Goal: Information Seeking & Learning: Learn about a topic

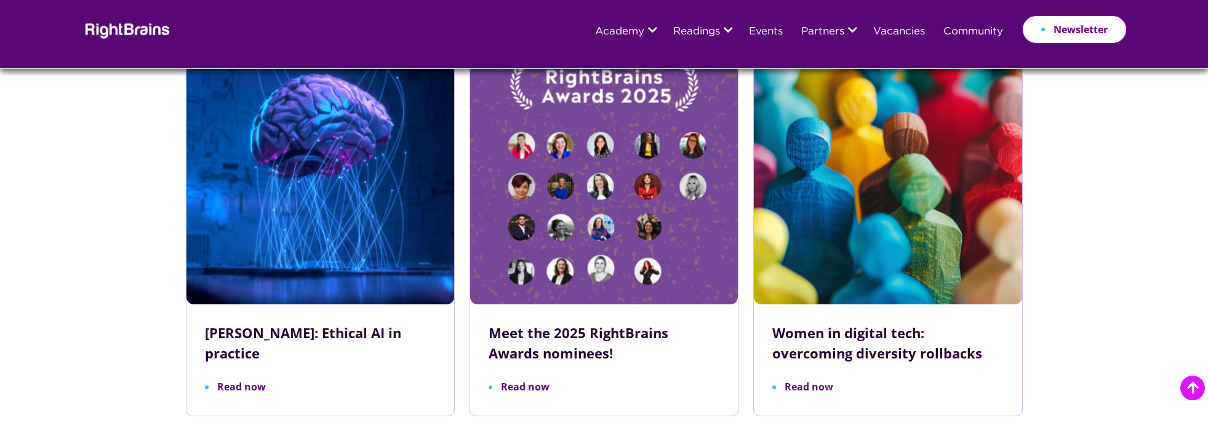
scroll to position [4002, 0]
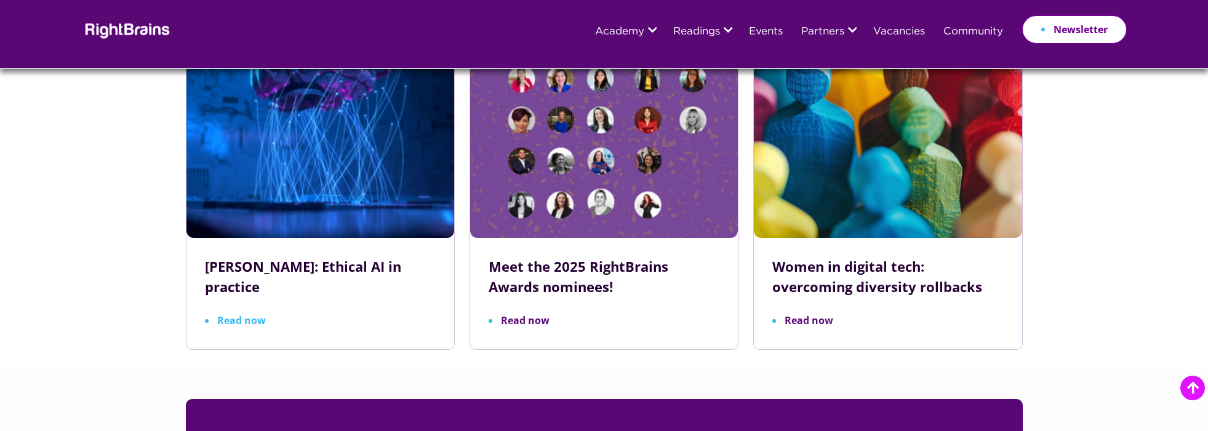
click at [262, 316] on span "Read now" at bounding box center [235, 321] width 61 height 10
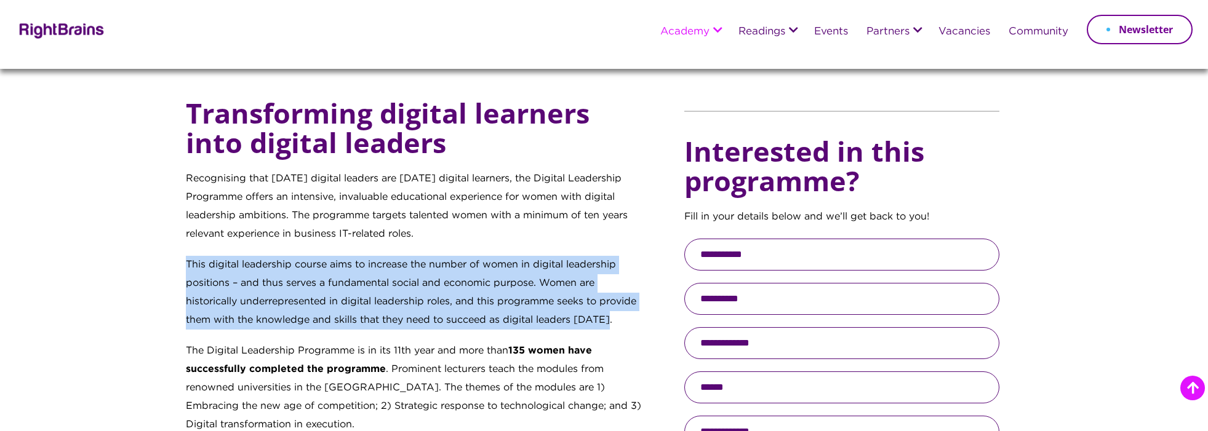
scroll to position [440, 0]
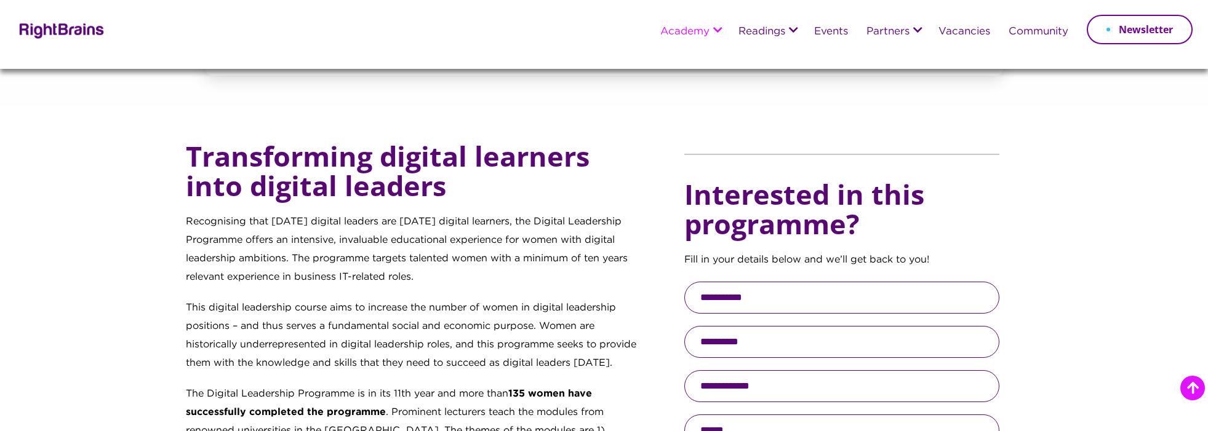
drag, startPoint x: 719, startPoint y: 297, endPoint x: 721, endPoint y: 291, distance: 6.4
click at [719, 297] on input "text" at bounding box center [841, 298] width 315 height 32
type input "*"
click at [596, 305] on p "This digital leadership course aims to increase the number of women in digital …" at bounding box center [415, 342] width 458 height 86
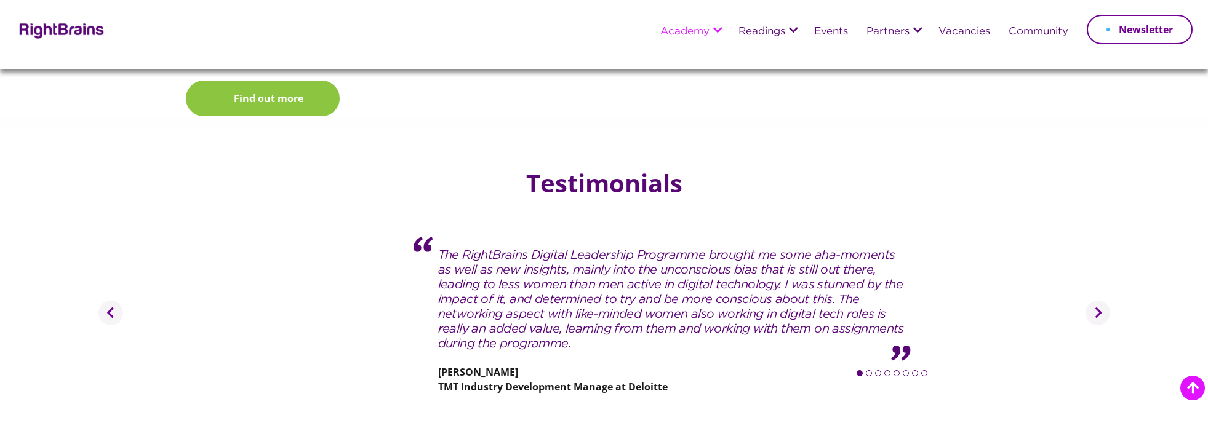
scroll to position [1789, 0]
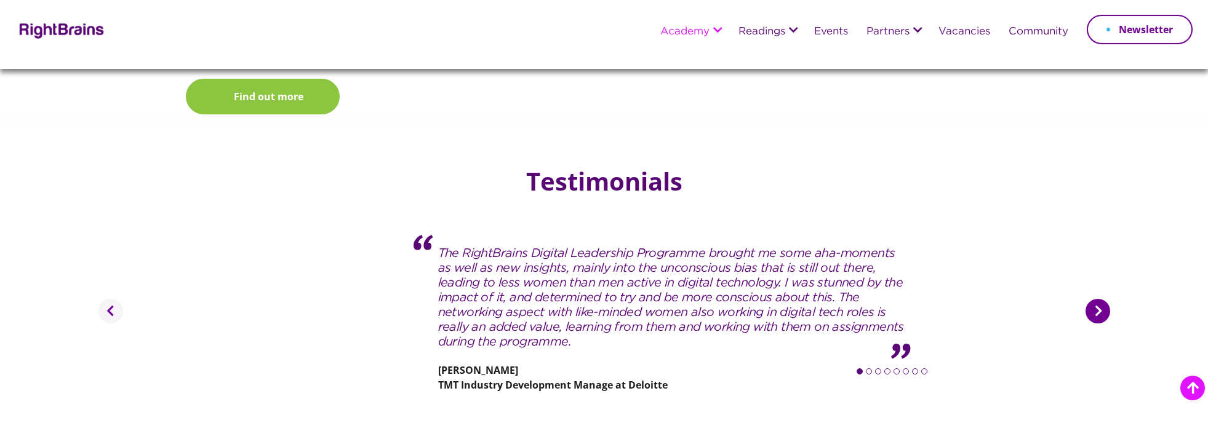
click at [1095, 299] on button "Next" at bounding box center [1097, 311] width 25 height 25
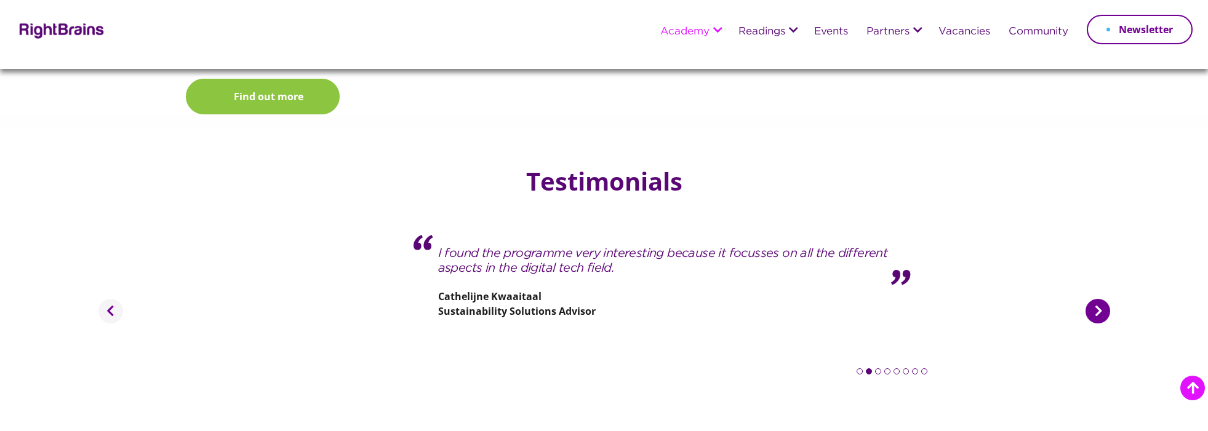
click at [1095, 299] on button "Next" at bounding box center [1097, 311] width 25 height 25
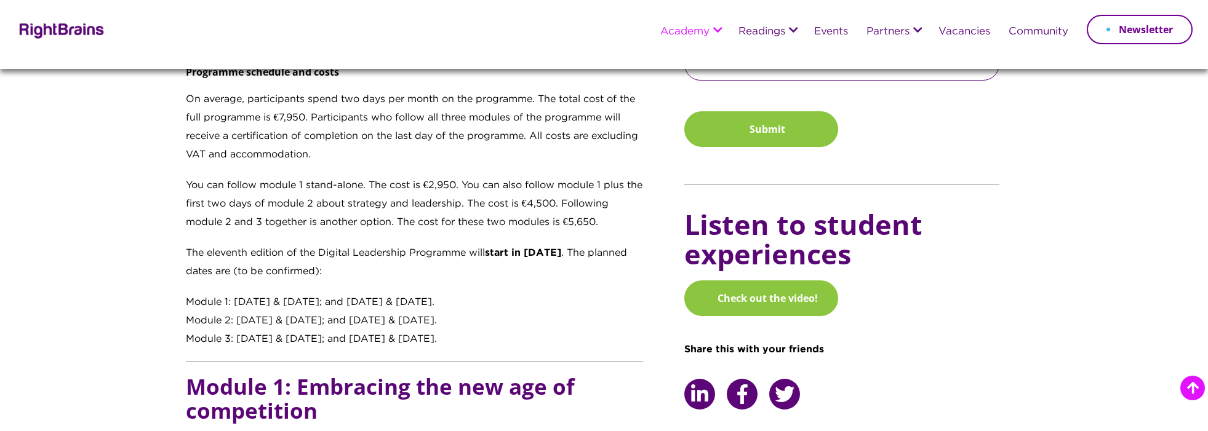
scroll to position [905, 0]
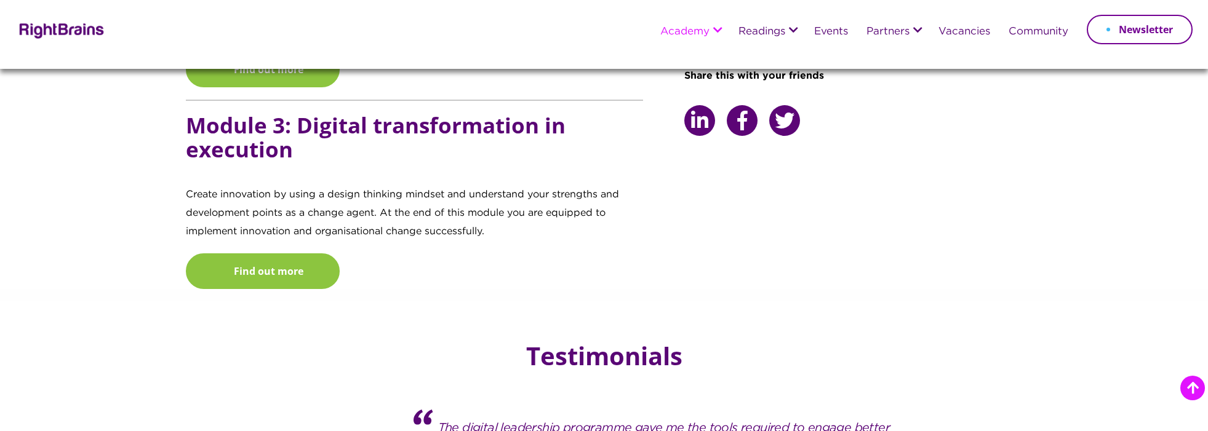
scroll to position [1611, 0]
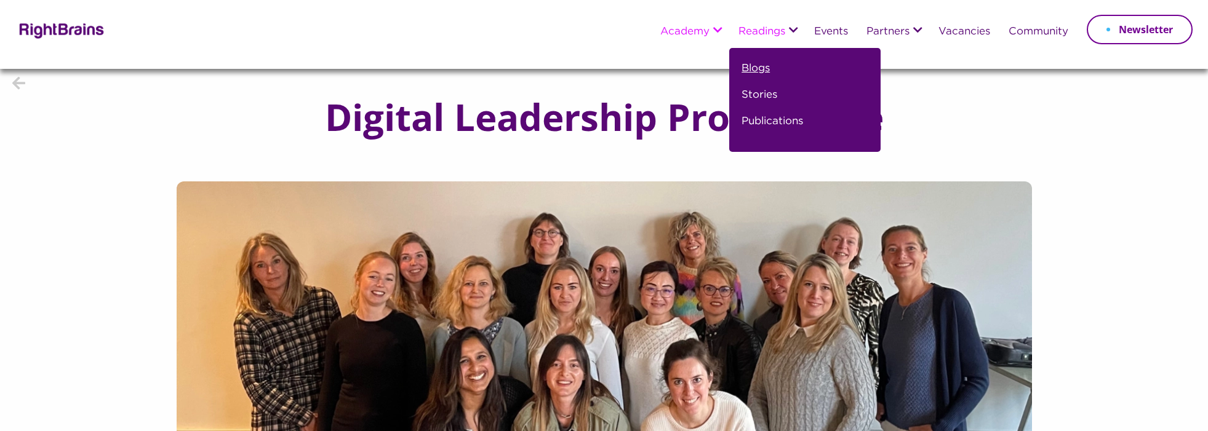
click at [752, 73] on link "Blogs" at bounding box center [755, 73] width 28 height 26
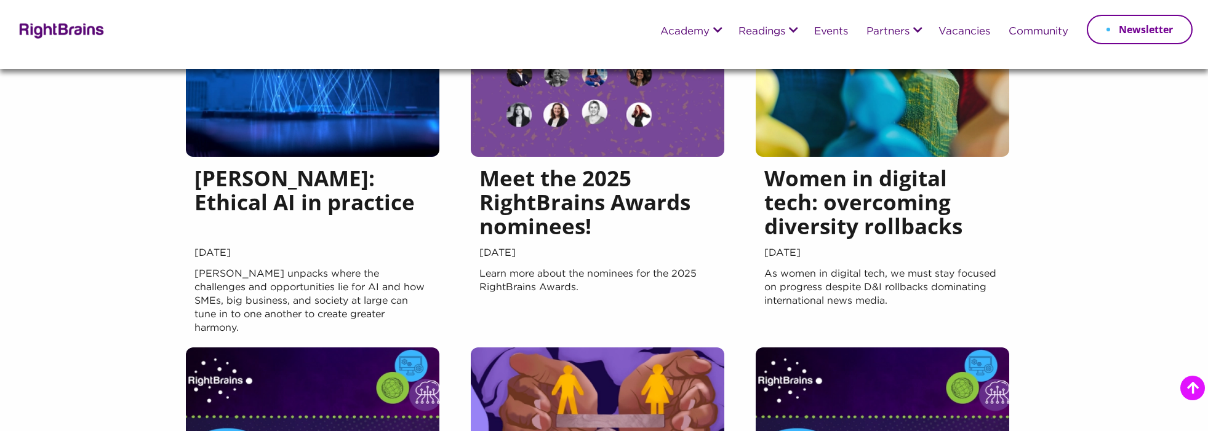
scroll to position [257, 0]
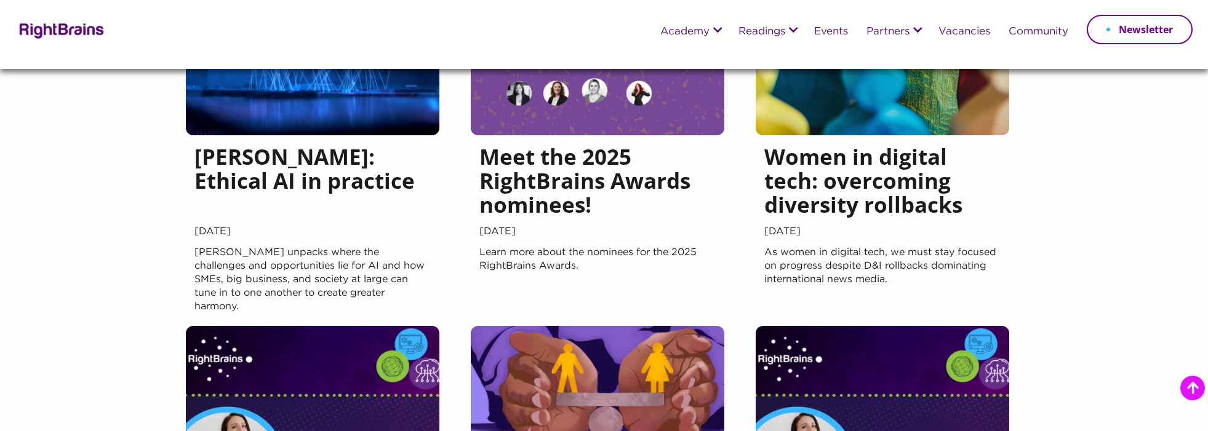
click at [333, 185] on h5 "[PERSON_NAME]: Ethical AI in practice" at bounding box center [312, 184] width 236 height 78
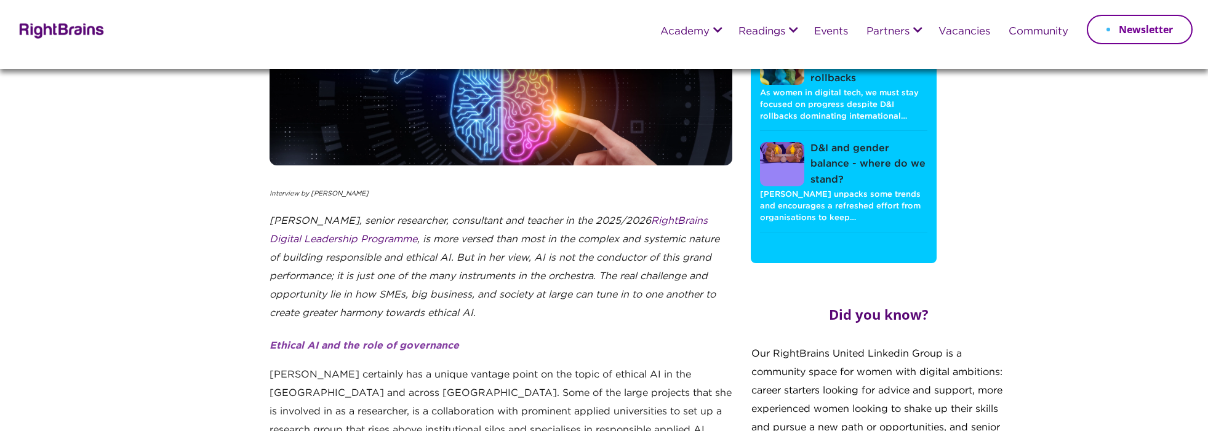
scroll to position [120, 0]
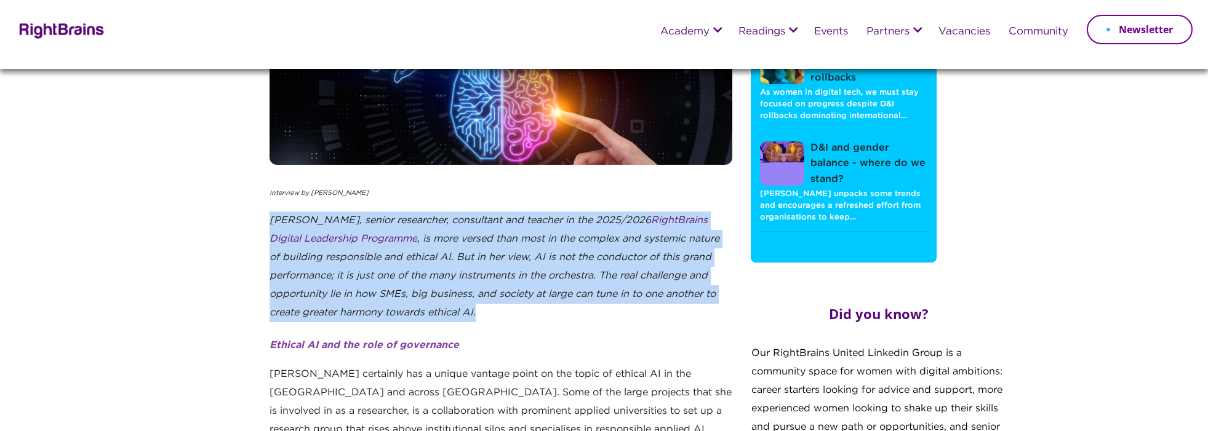
drag, startPoint x: 478, startPoint y: 316, endPoint x: 267, endPoint y: 214, distance: 234.5
copy em "[PERSON_NAME], senior researcher, consultant and teacher in the 2025/2026 Right…"
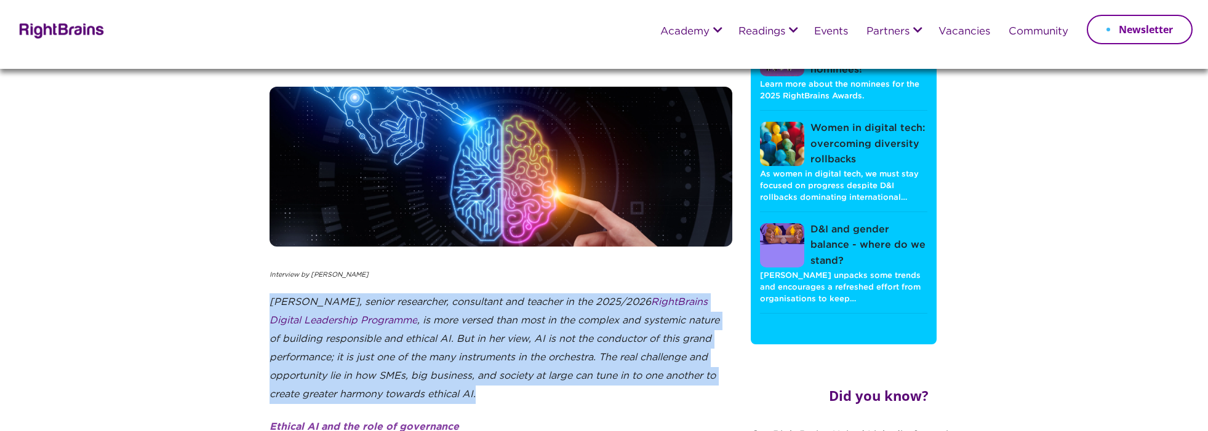
scroll to position [0, 0]
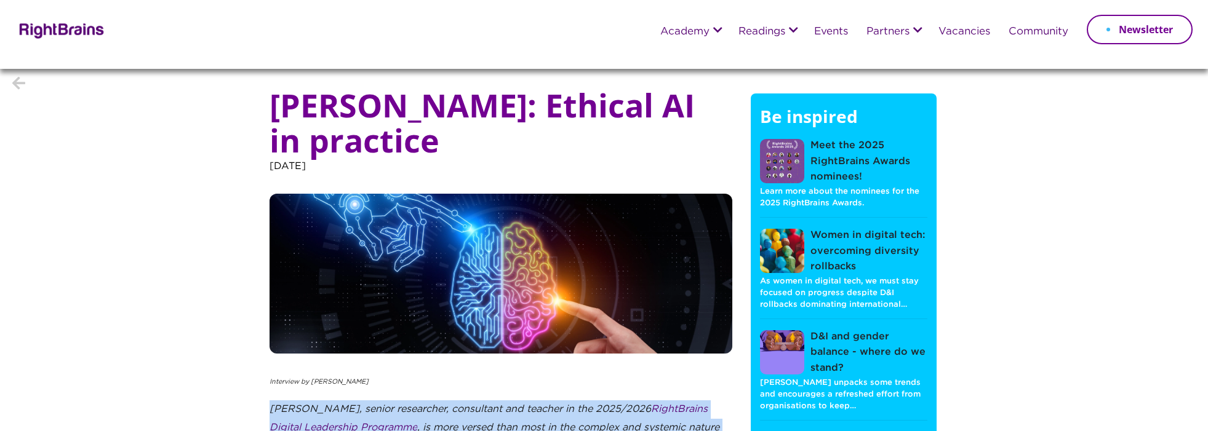
drag, startPoint x: 444, startPoint y: 138, endPoint x: 282, endPoint y: 88, distance: 169.3
click at [282, 88] on h1 "[PERSON_NAME]: Ethical AI in practice" at bounding box center [500, 122] width 463 height 70
copy h1 "[PERSON_NAME]: Ethical AI in practice"
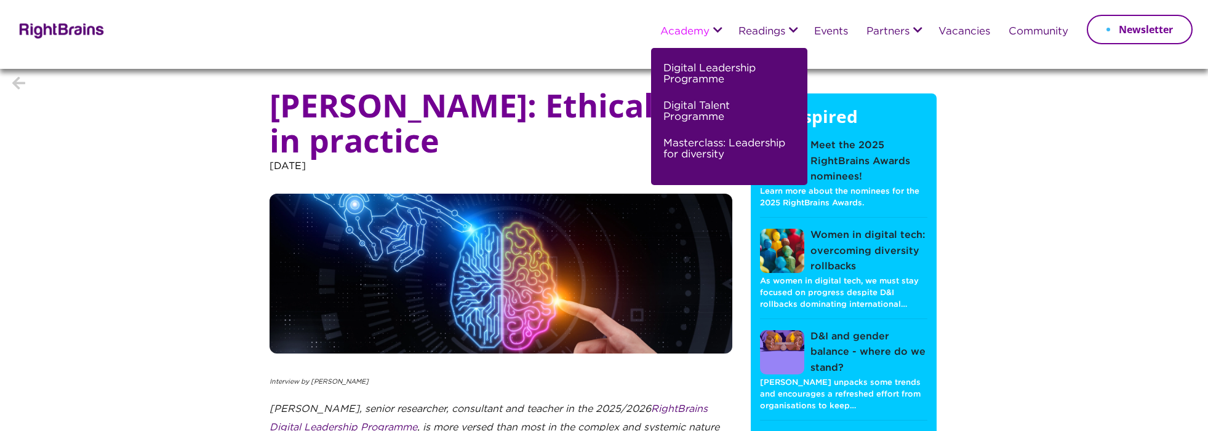
click at [678, 36] on link "Academy" at bounding box center [684, 31] width 49 height 11
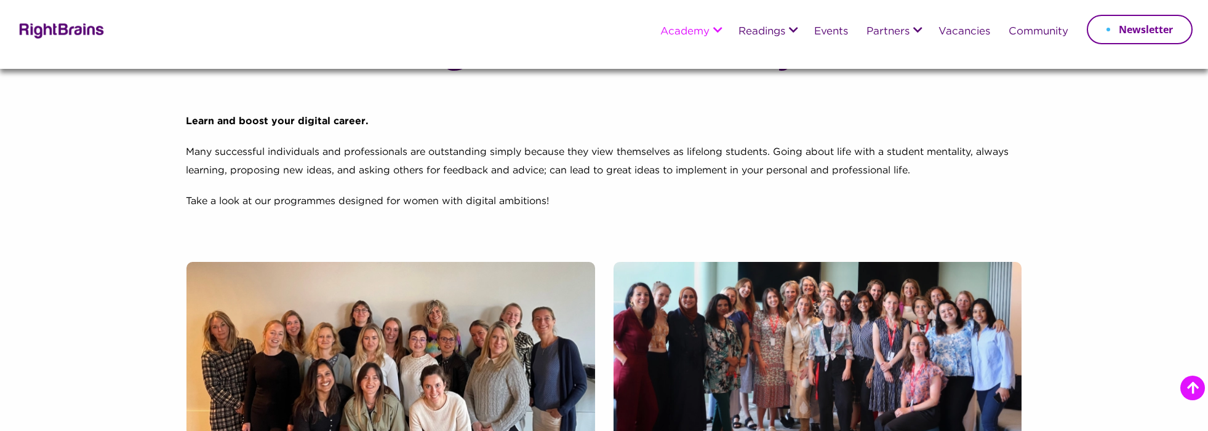
scroll to position [381, 0]
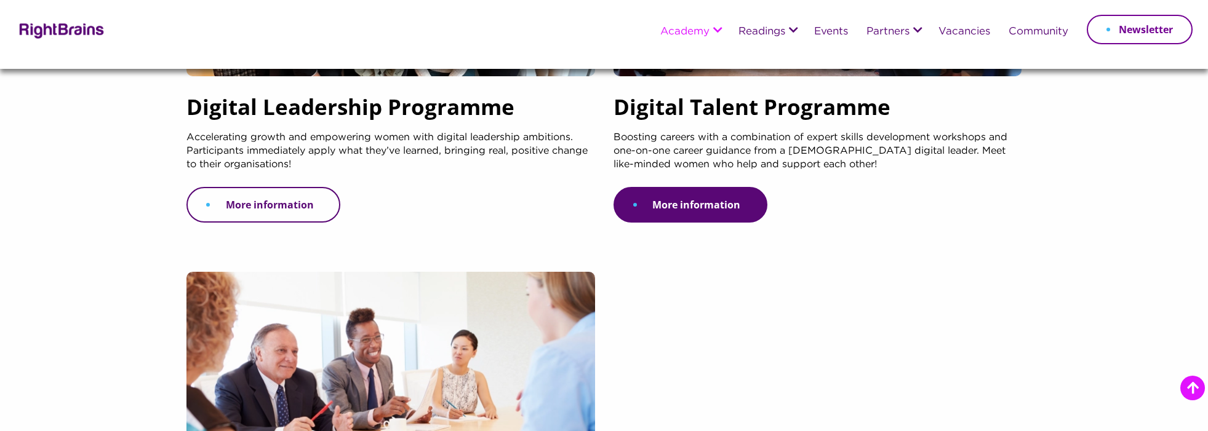
click at [298, 215] on link "More information" at bounding box center [263, 205] width 154 height 36
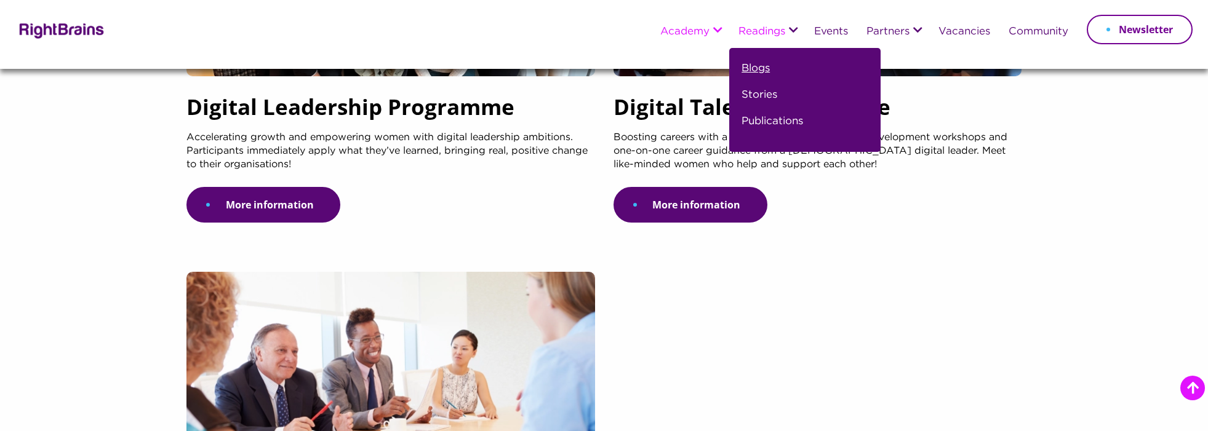
click at [765, 68] on link "Blogs" at bounding box center [755, 73] width 28 height 26
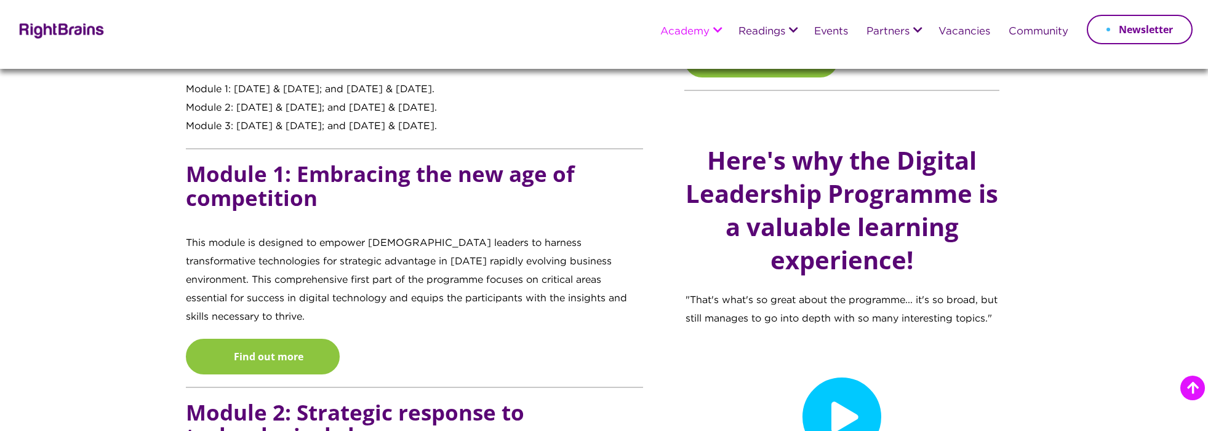
scroll to position [1121, 0]
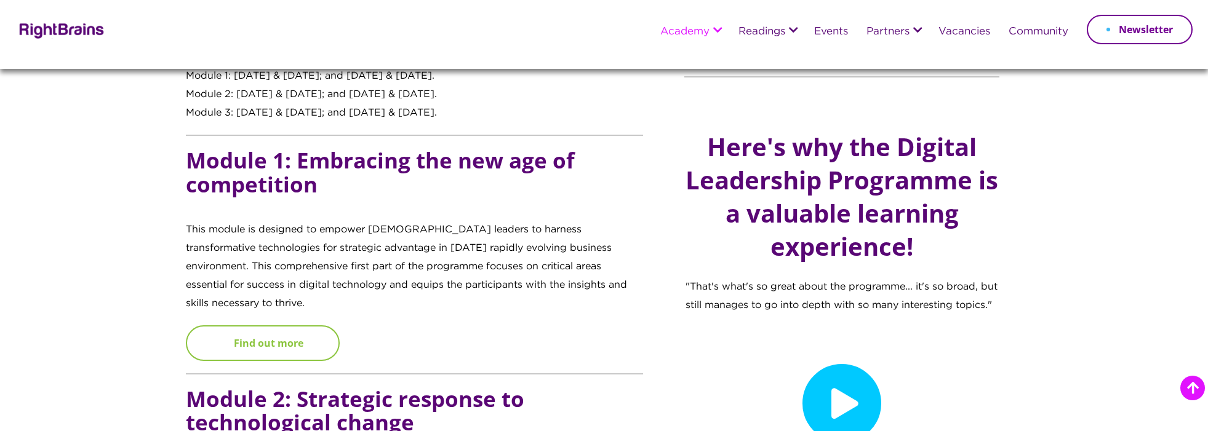
click at [299, 325] on link "Find out more" at bounding box center [263, 343] width 154 height 36
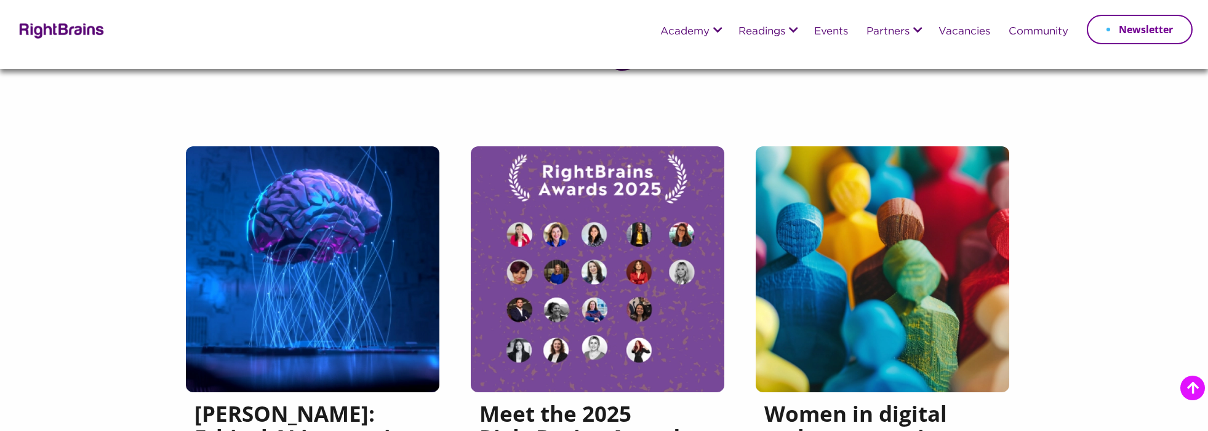
scroll to position [156, 0]
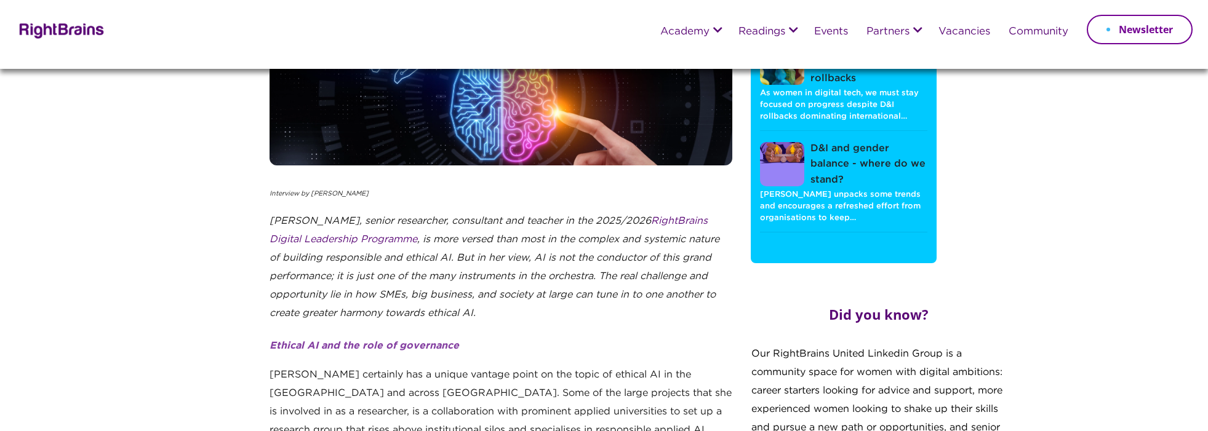
scroll to position [143, 0]
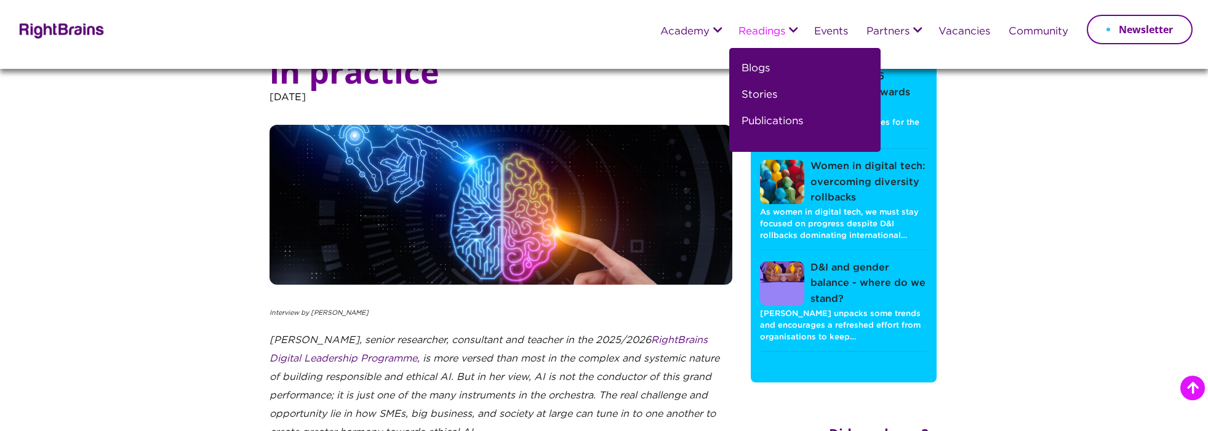
scroll to position [143, 0]
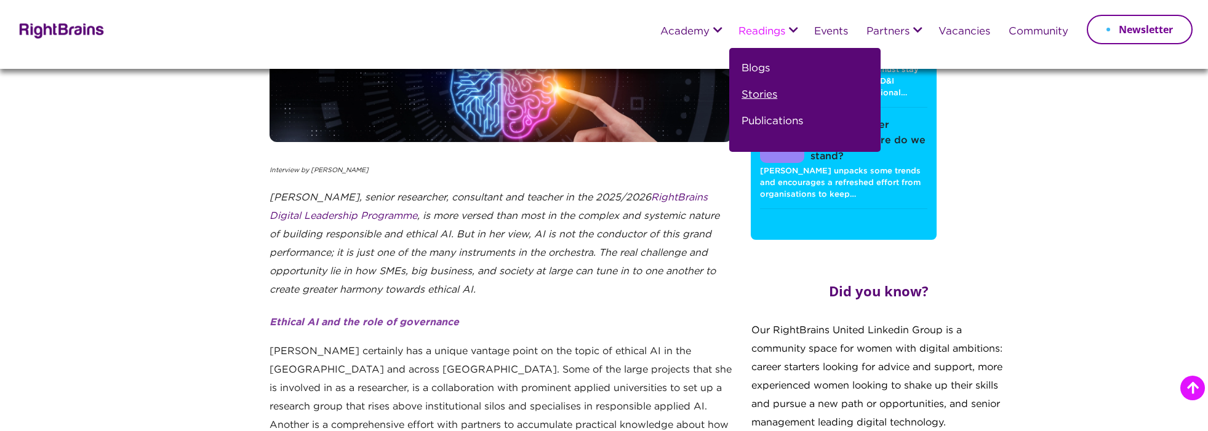
click at [751, 90] on link "Stories" at bounding box center [759, 100] width 36 height 26
